Goal: Task Accomplishment & Management: Manage account settings

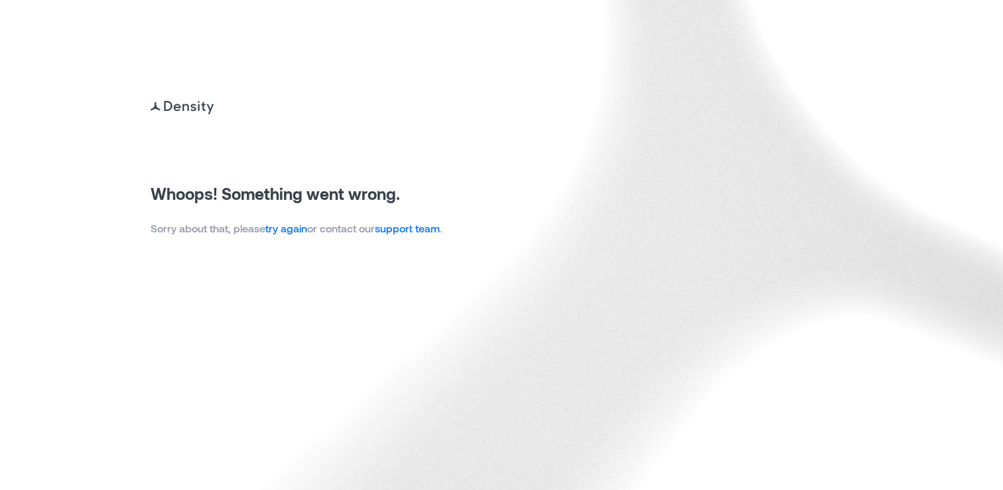
click at [287, 232] on link "try again" at bounding box center [286, 228] width 42 height 13
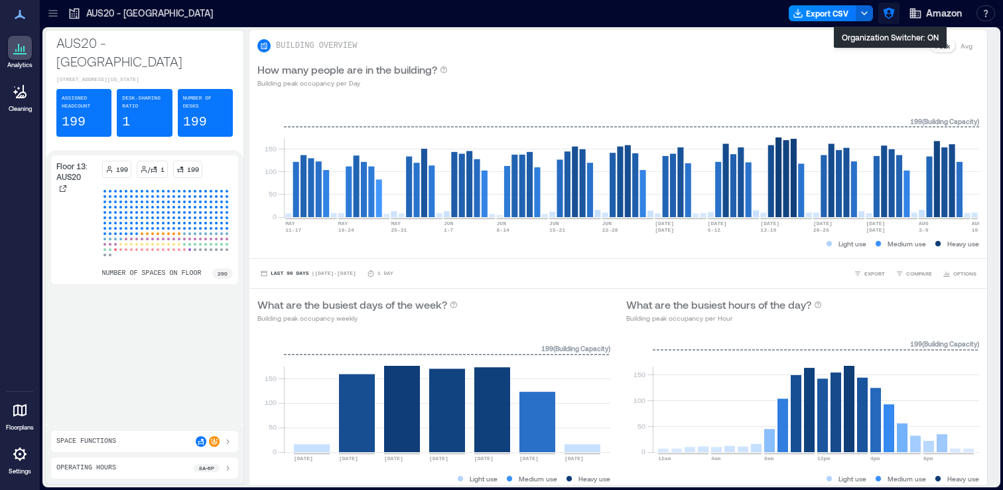
click at [891, 19] on icon "button" at bounding box center [889, 13] width 13 height 13
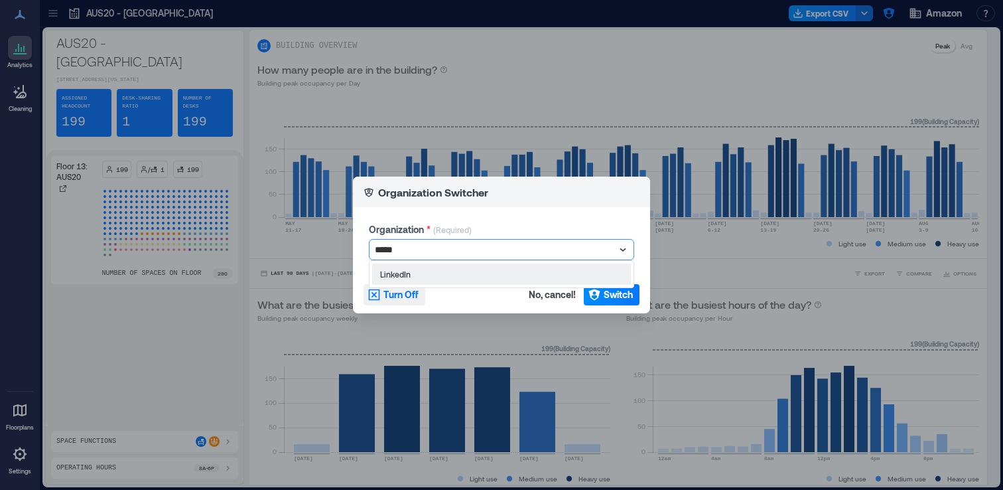
type input "******"
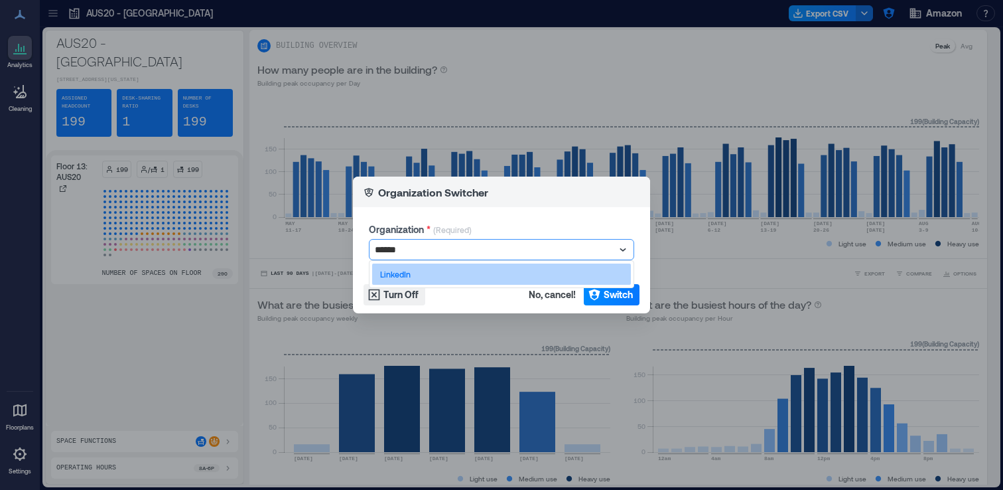
click at [460, 278] on div "LinkedIn" at bounding box center [501, 273] width 259 height 21
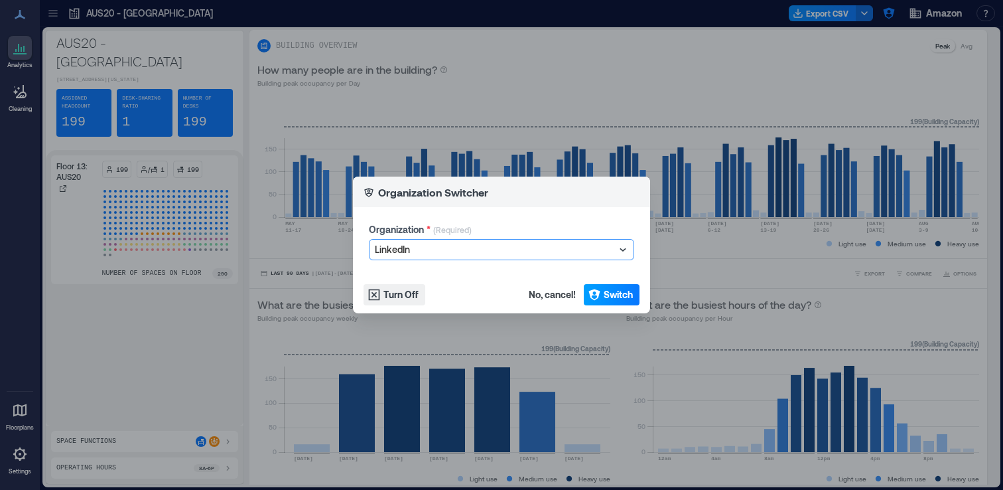
click at [628, 301] on span "Switch" at bounding box center [618, 294] width 29 height 13
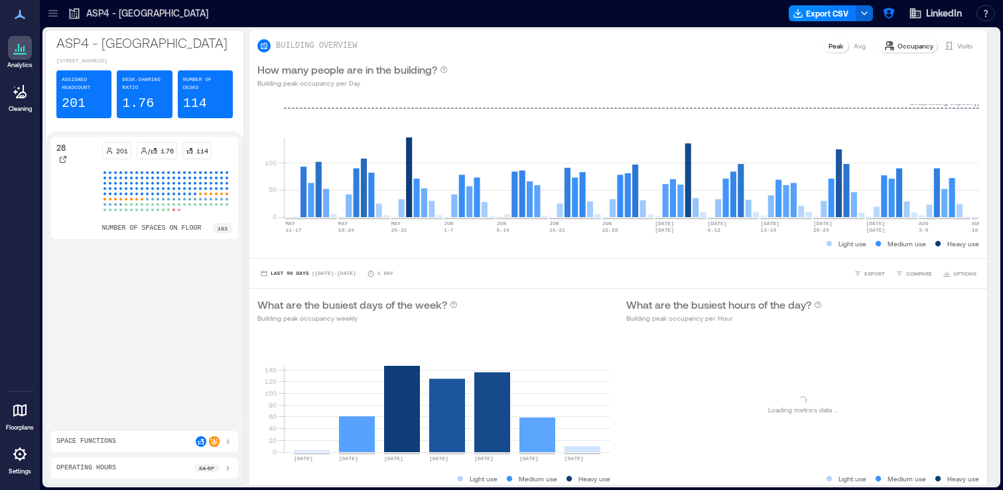
click at [52, 13] on icon at bounding box center [52, 13] width 9 height 1
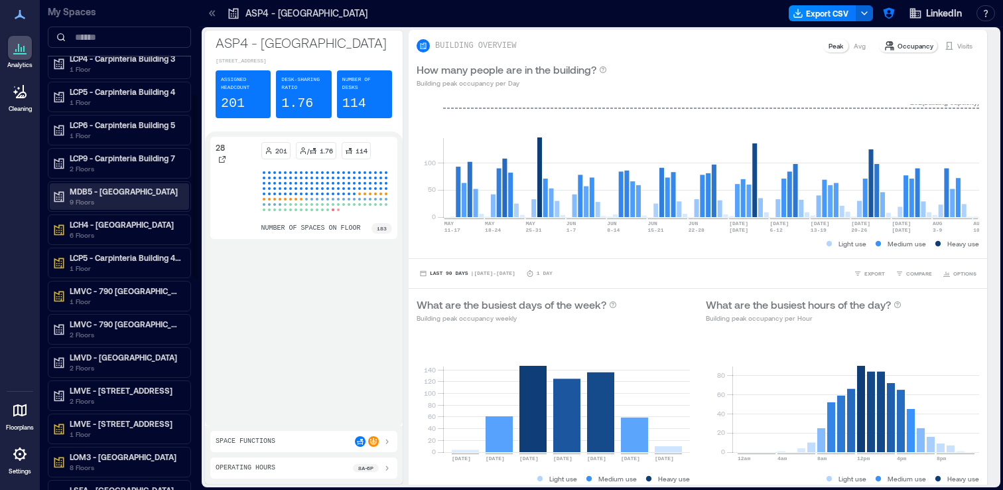
scroll to position [249, 0]
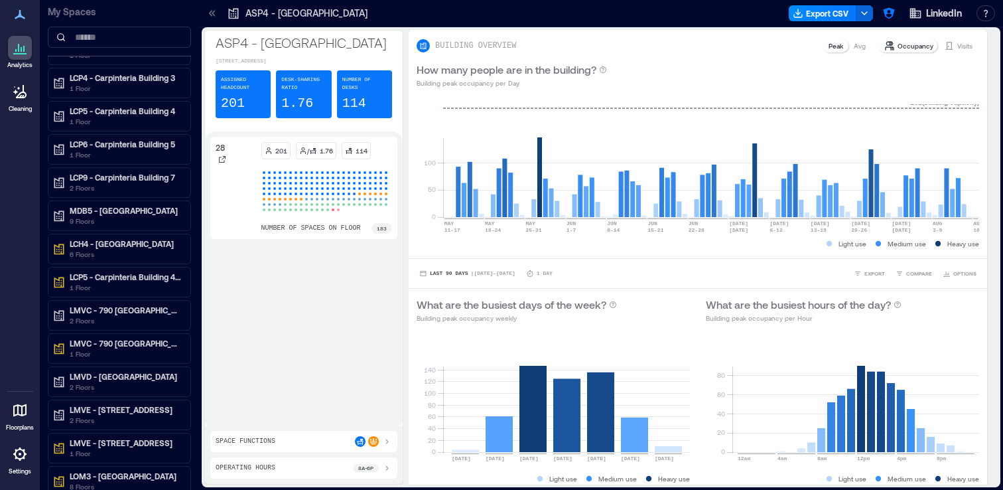
click at [211, 16] on icon at bounding box center [212, 13] width 13 height 13
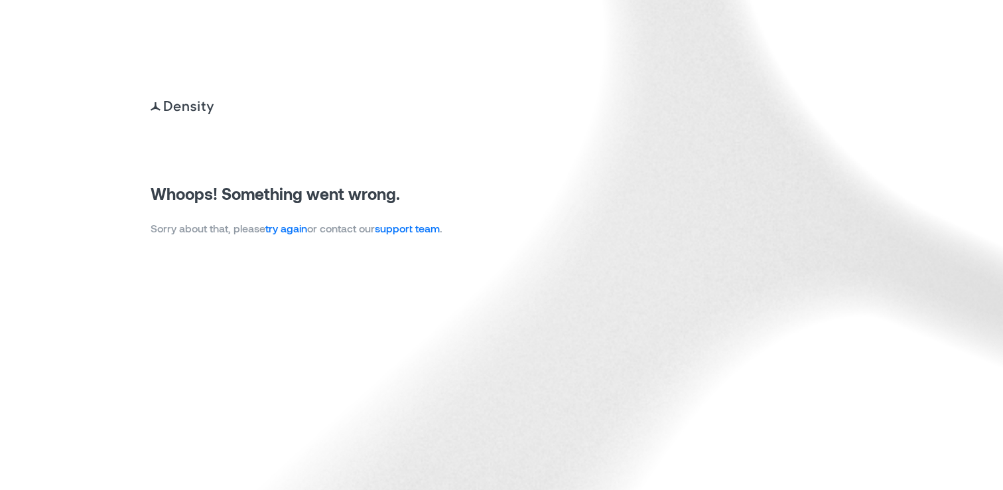
click at [298, 231] on link "try again" at bounding box center [286, 228] width 42 height 13
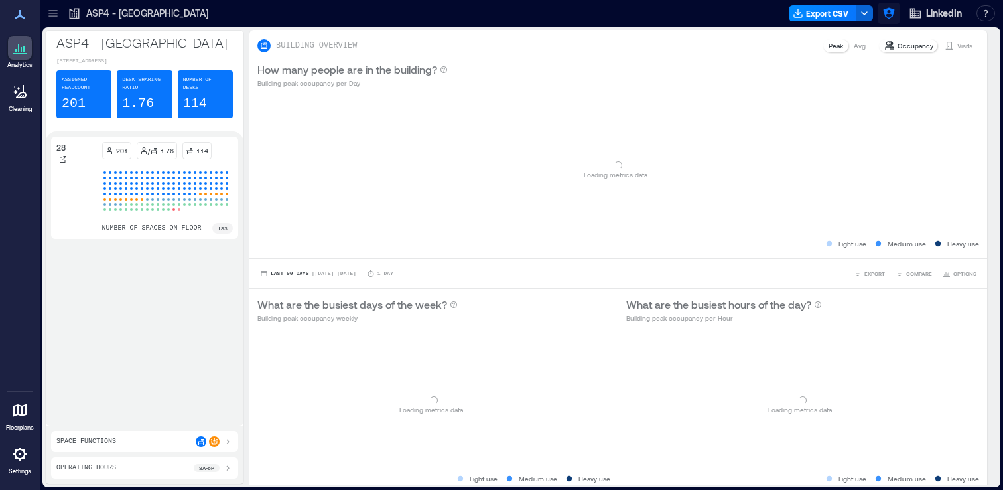
click at [891, 13] on icon "button" at bounding box center [888, 13] width 11 height 11
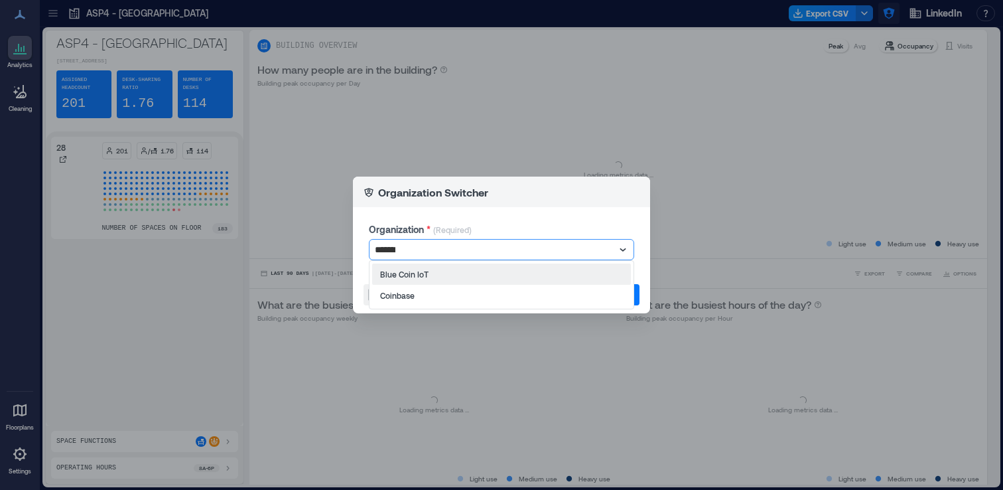
type input "********"
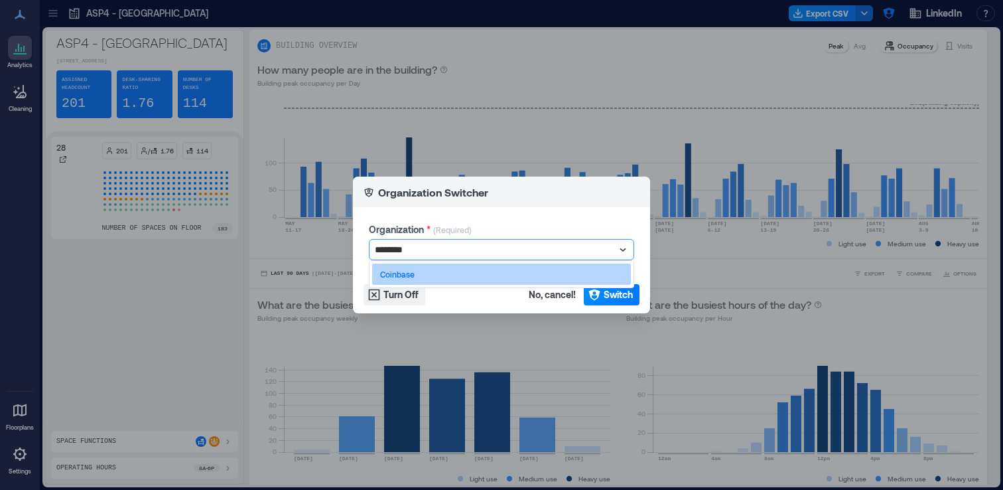
click at [599, 276] on div "Coinbase" at bounding box center [501, 273] width 259 height 21
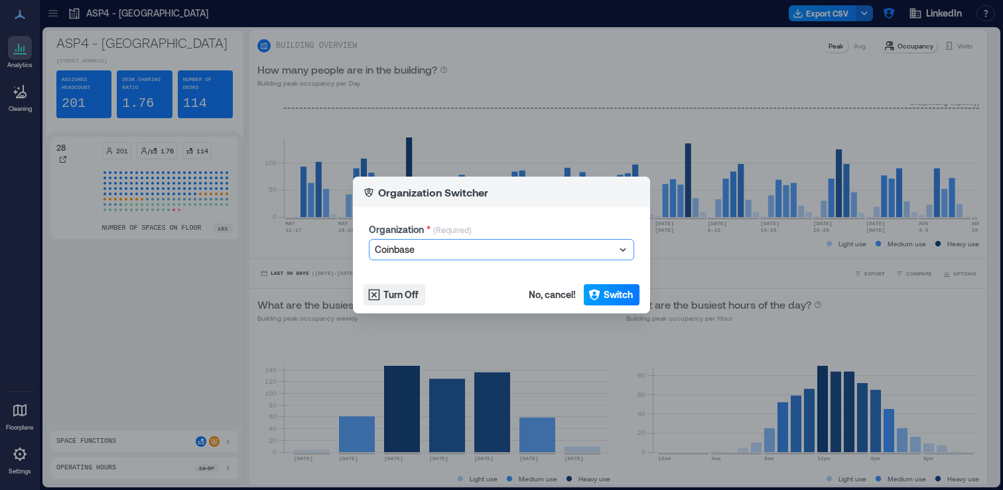
click at [614, 293] on span "Switch" at bounding box center [618, 294] width 29 height 13
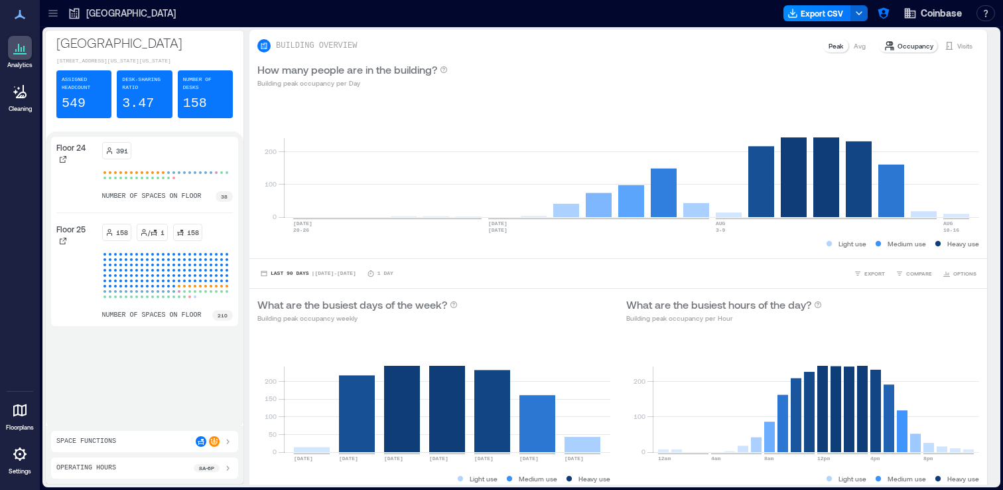
click at [56, 13] on icon at bounding box center [52, 13] width 9 height 1
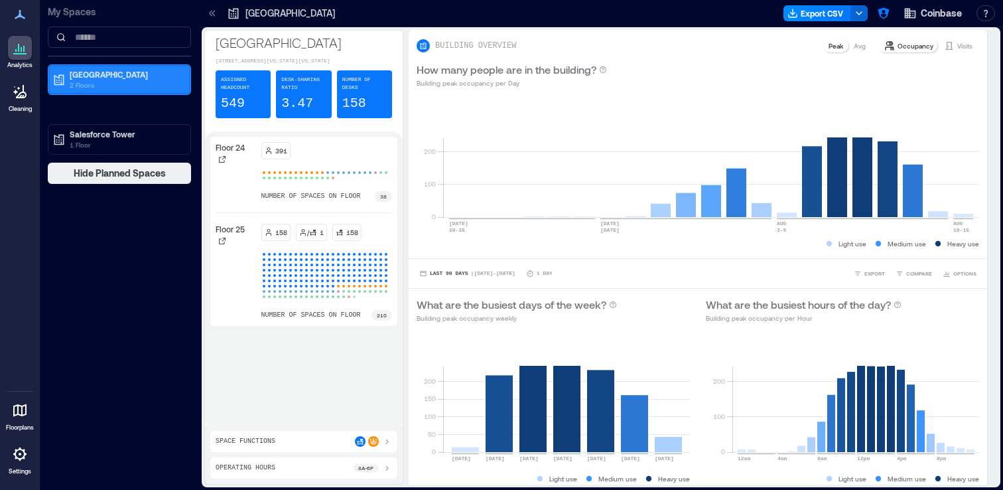
click at [120, 85] on p "2 Floors" at bounding box center [125, 85] width 111 height 11
